Goal: Find specific fact: Find specific fact

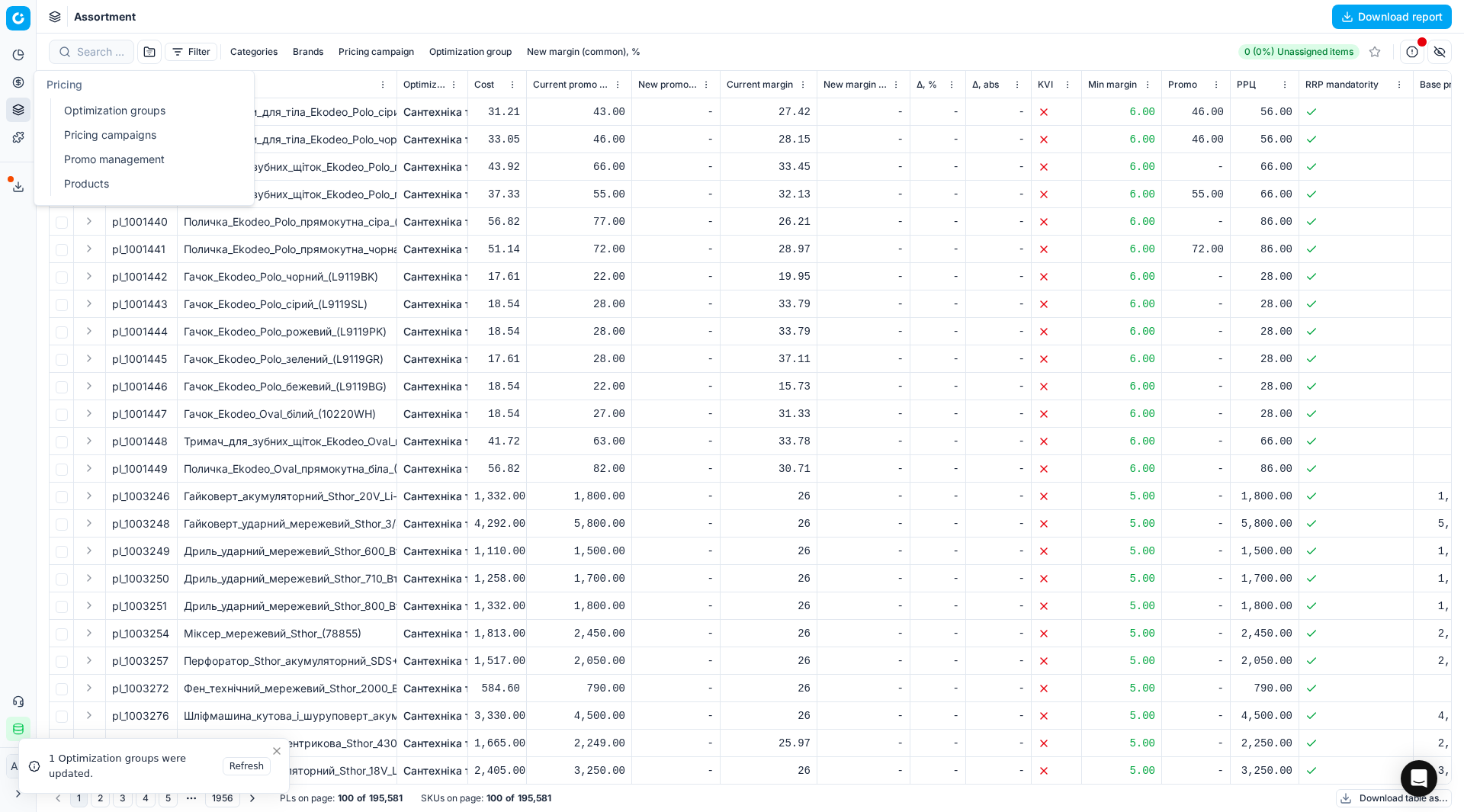
click at [85, 133] on link "Pricing campaigns" at bounding box center [147, 134] width 177 height 21
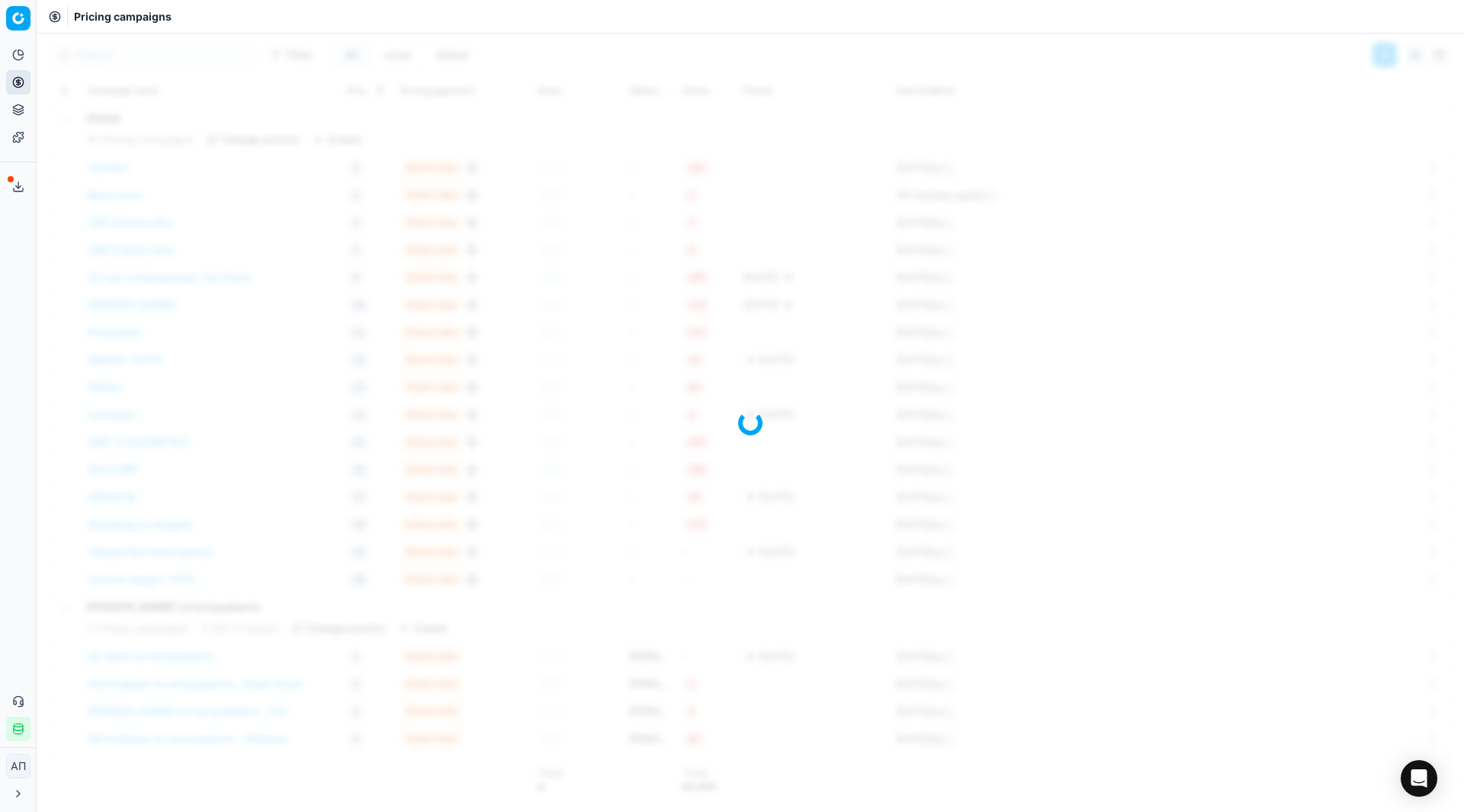
click at [26, 287] on div "Analytics Pricing Product portfolio Templates Export service 33 Contact support…" at bounding box center [18, 392] width 35 height 711
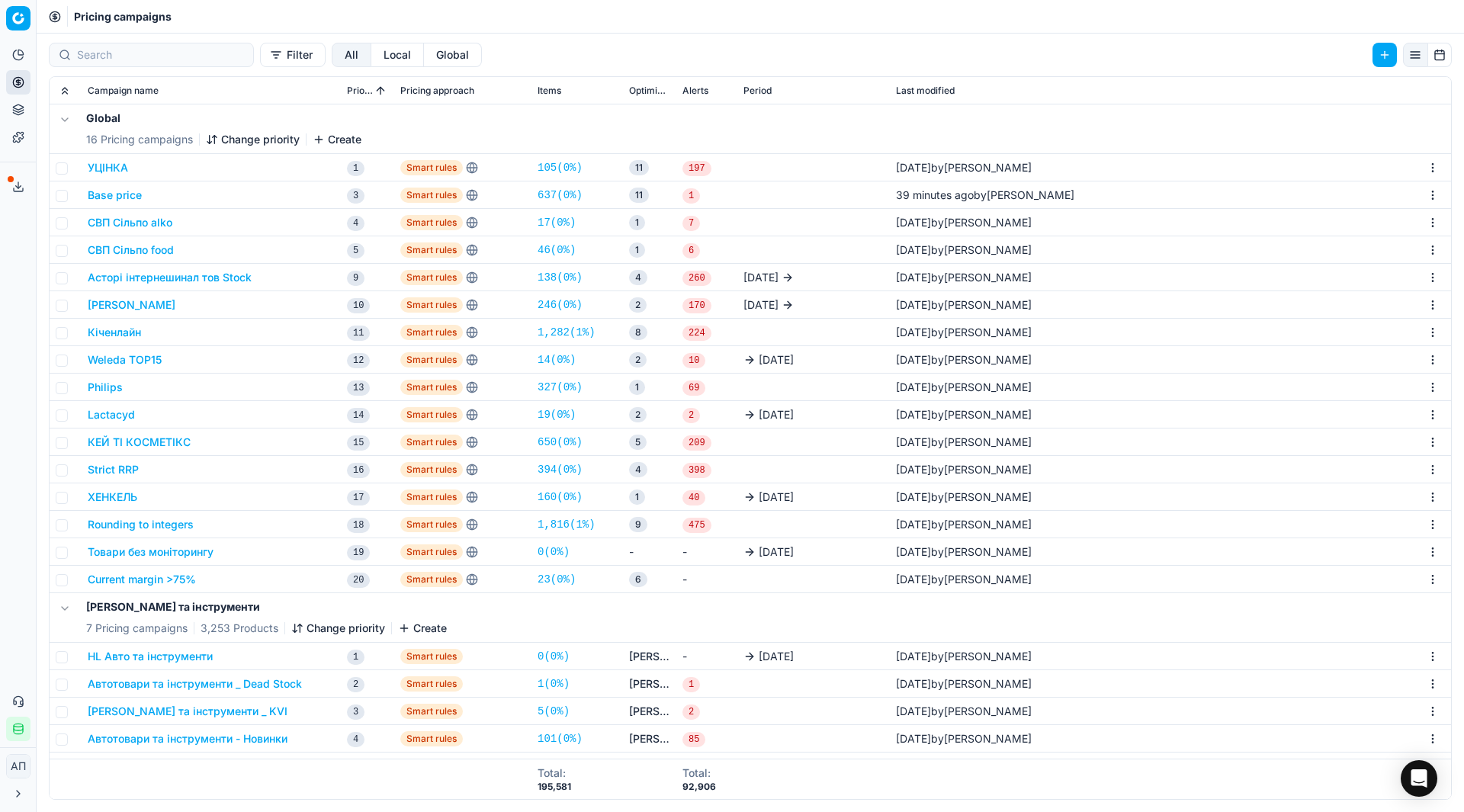
click at [567, 578] on link "23 ( 0% )" at bounding box center [556, 579] width 38 height 15
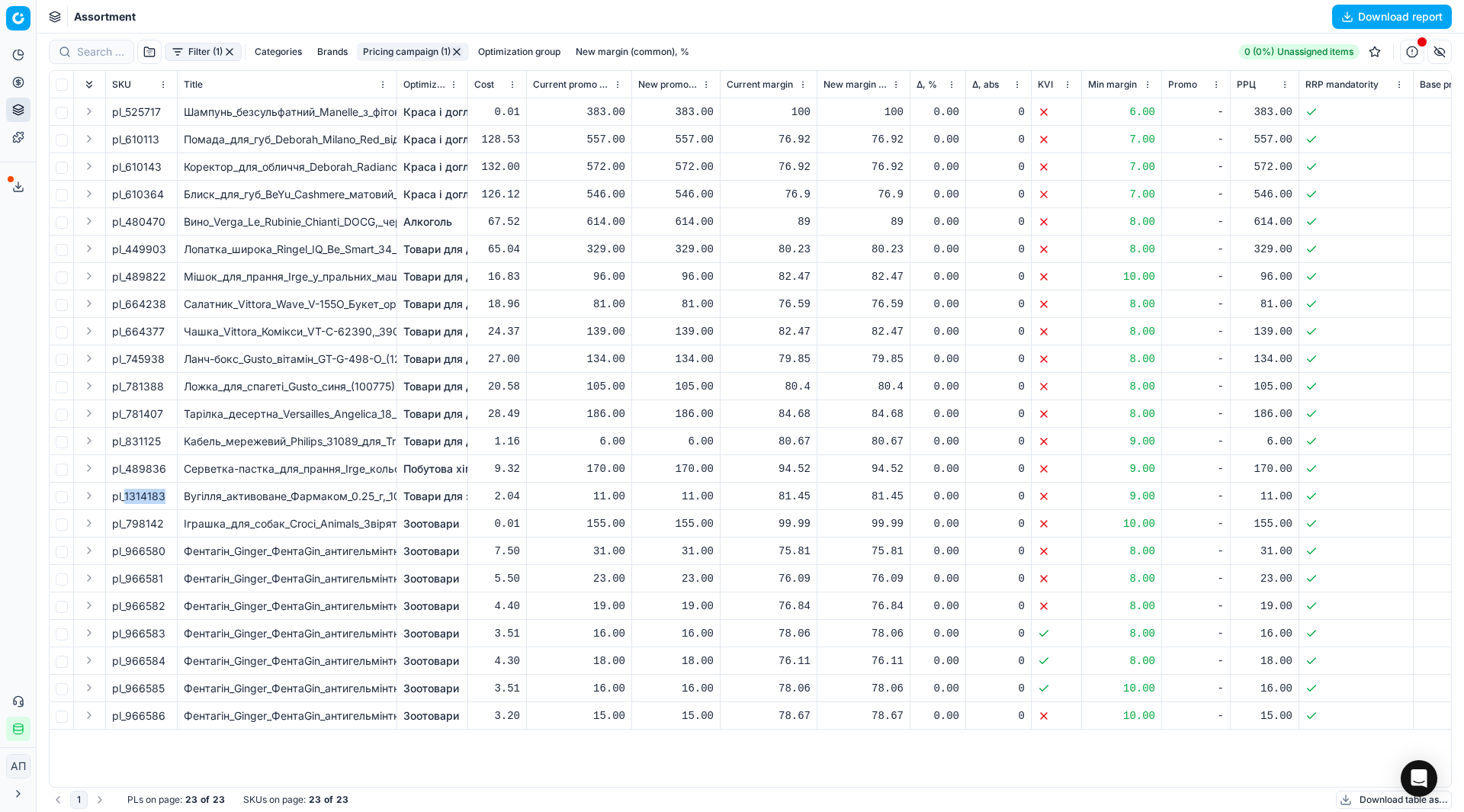
drag, startPoint x: 125, startPoint y: 493, endPoint x: 170, endPoint y: 489, distance: 45.2
click at [170, 489] on div "pl_1314183" at bounding box center [142, 496] width 59 height 15
copy span "1314183"
